Goal: Communication & Community: Answer question/provide support

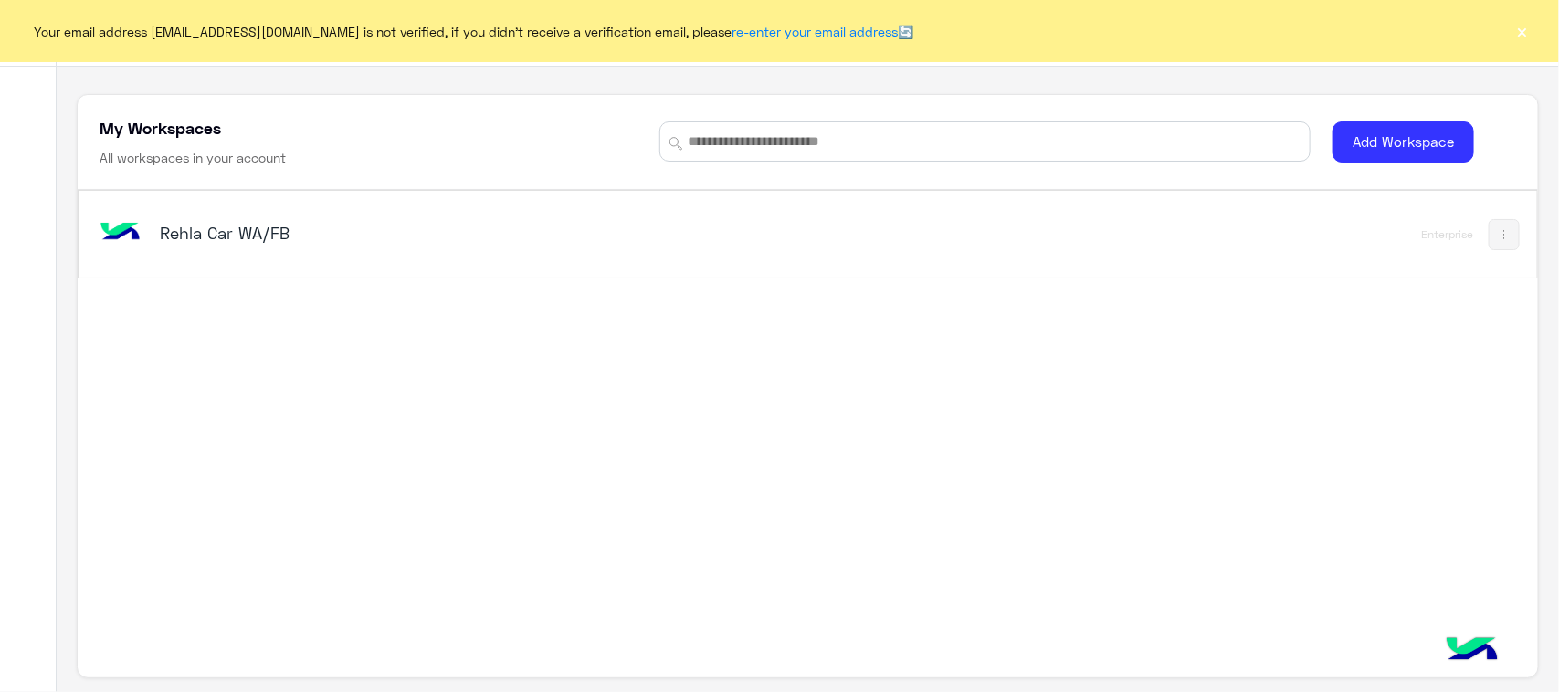
click at [253, 251] on div "Rehla Car WA/FB" at bounding box center [523, 234] width 854 height 53
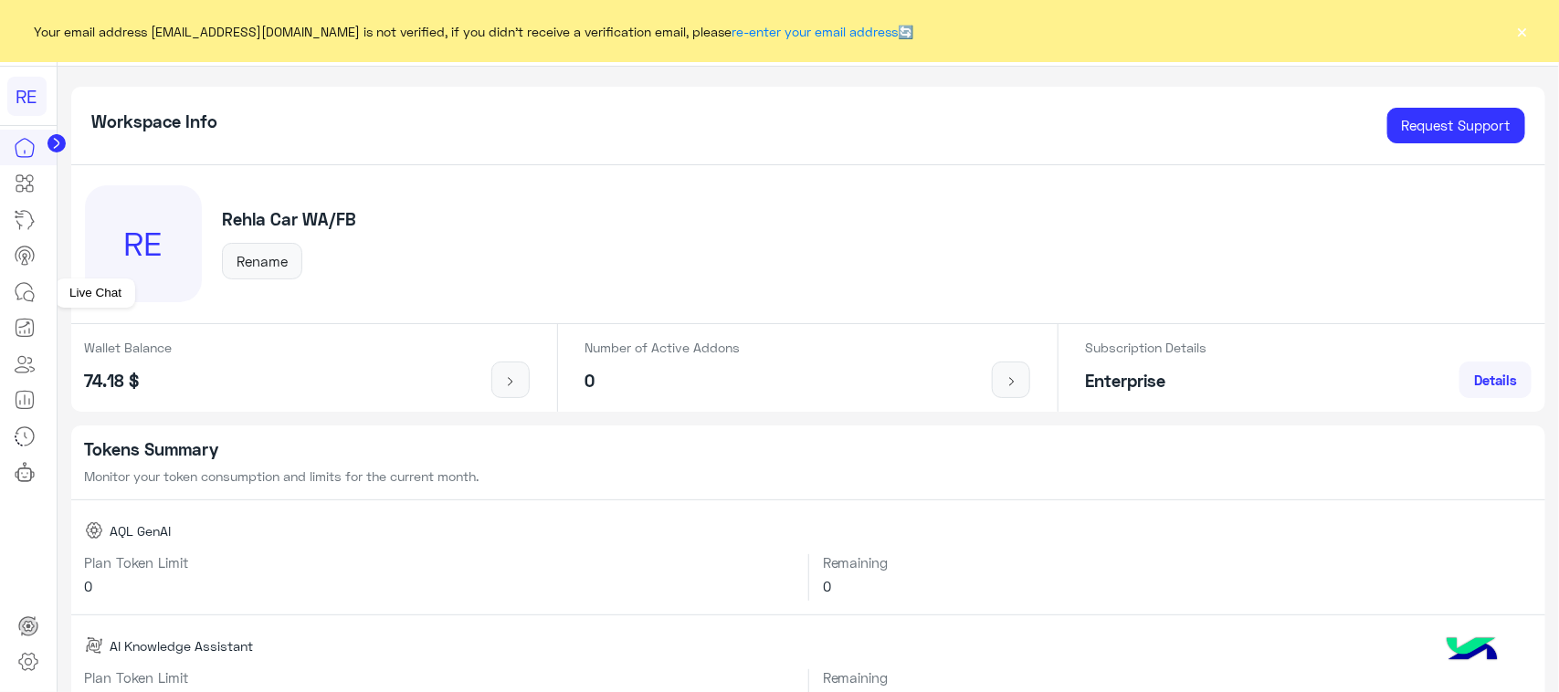
click at [18, 295] on icon at bounding box center [25, 292] width 22 height 22
click at [7, 292] on link at bounding box center [24, 292] width 49 height 37
click at [30, 290] on icon at bounding box center [25, 292] width 22 height 22
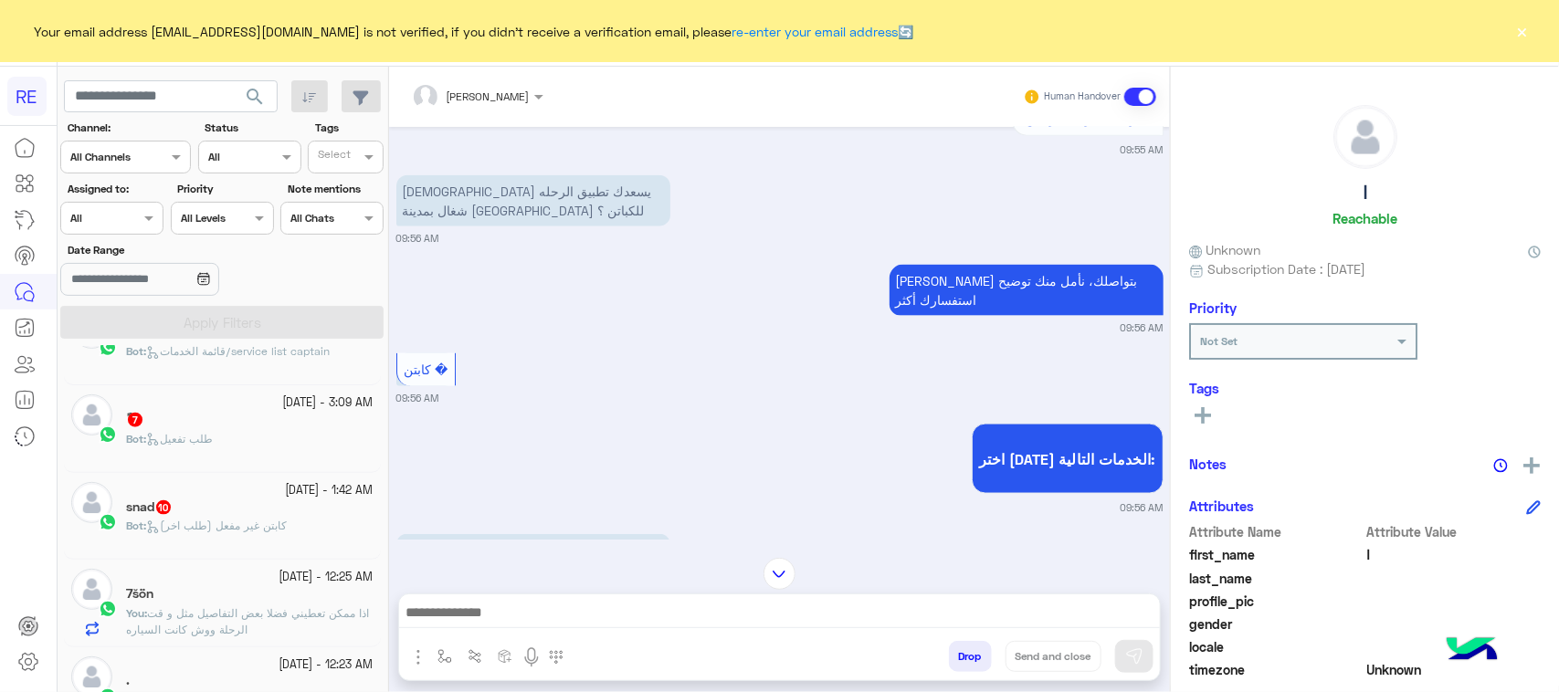
scroll to position [1142, 0]
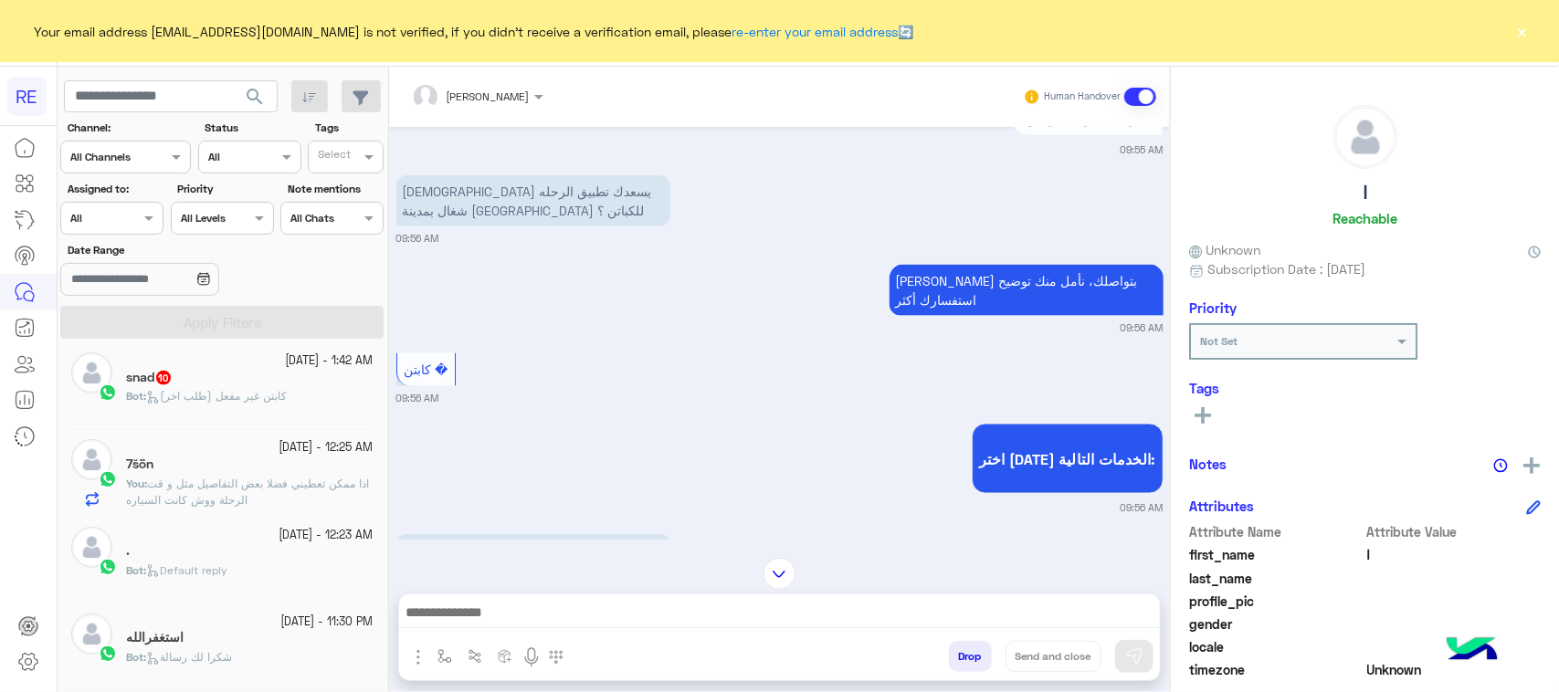
click at [290, 476] on div "7šön" at bounding box center [250, 466] width 248 height 19
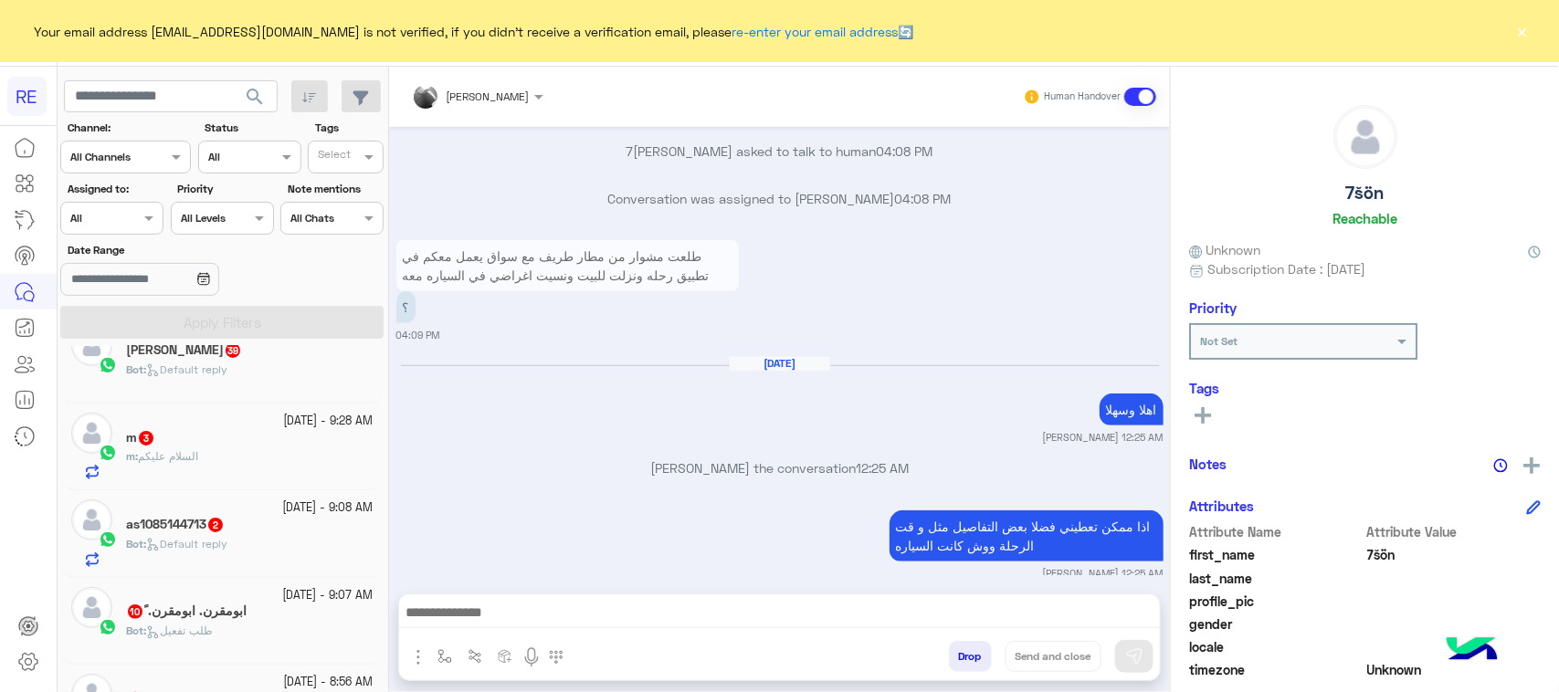
scroll to position [9, 0]
